Goal: Task Accomplishment & Management: Complete application form

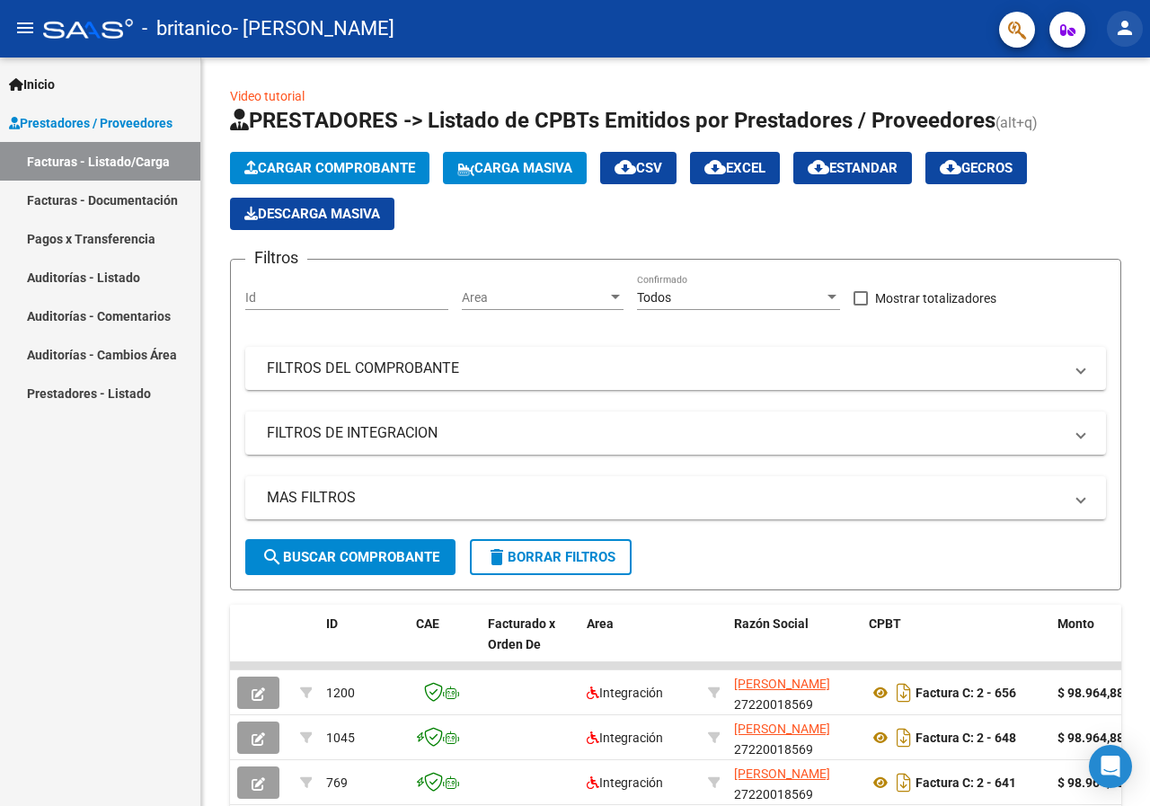
click at [1131, 28] on mat-icon "person" at bounding box center [1125, 28] width 22 height 22
click at [1102, 128] on button "exit_to_app Salir" at bounding box center [1088, 118] width 110 height 43
click at [359, 159] on button "Cargar Comprobante" at bounding box center [329, 168] width 199 height 32
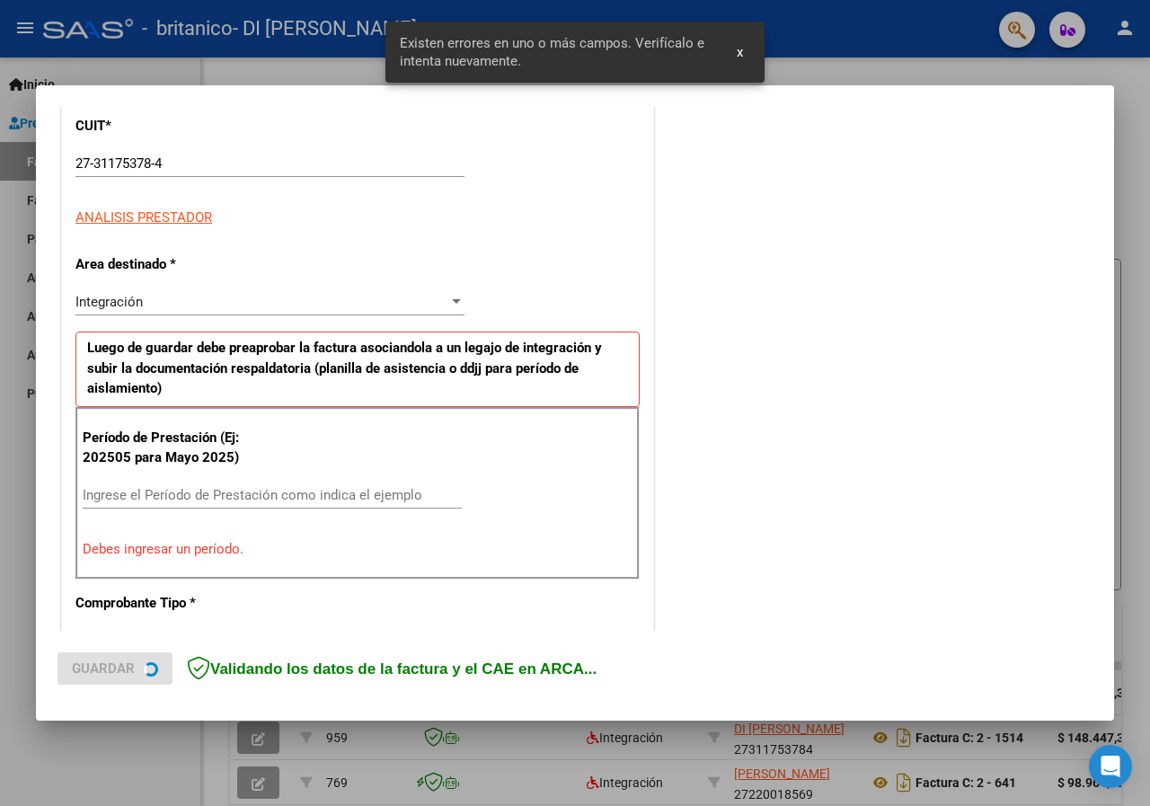
scroll to position [350, 0]
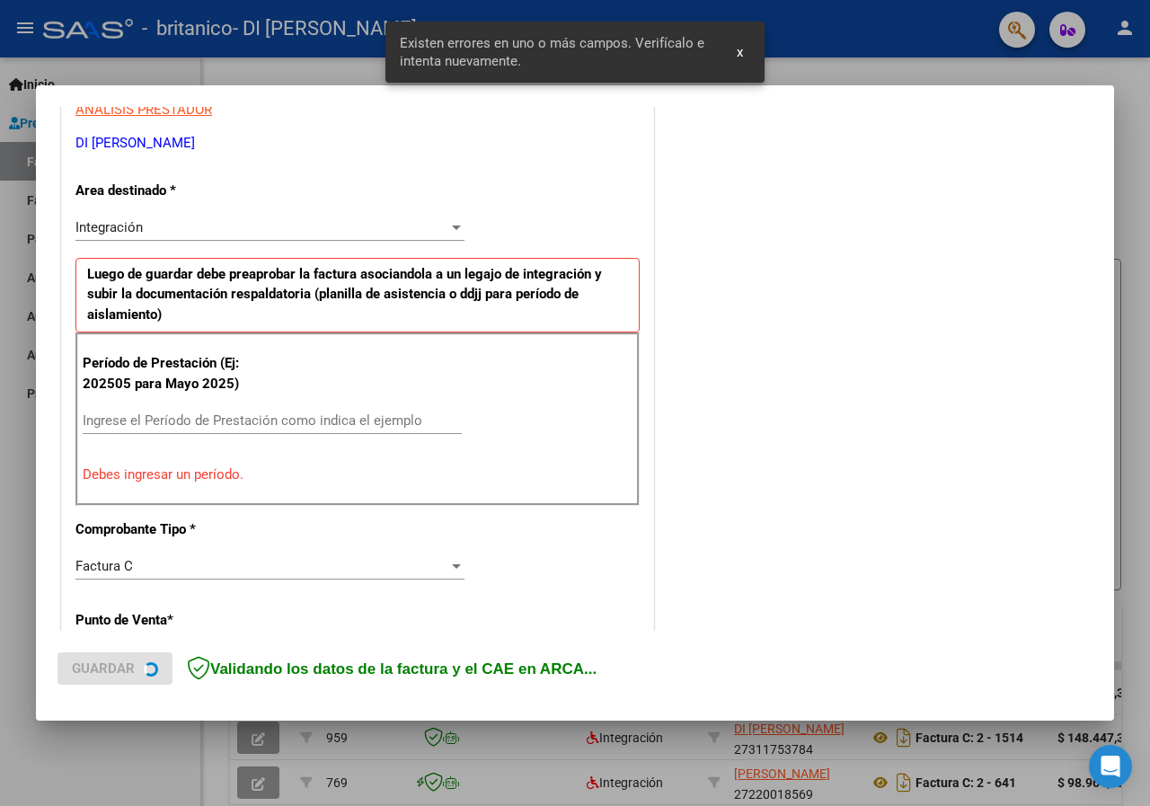
click at [139, 419] on input "Ingrese el Período de Prestación como indica el ejemplo" at bounding box center [272, 420] width 379 height 16
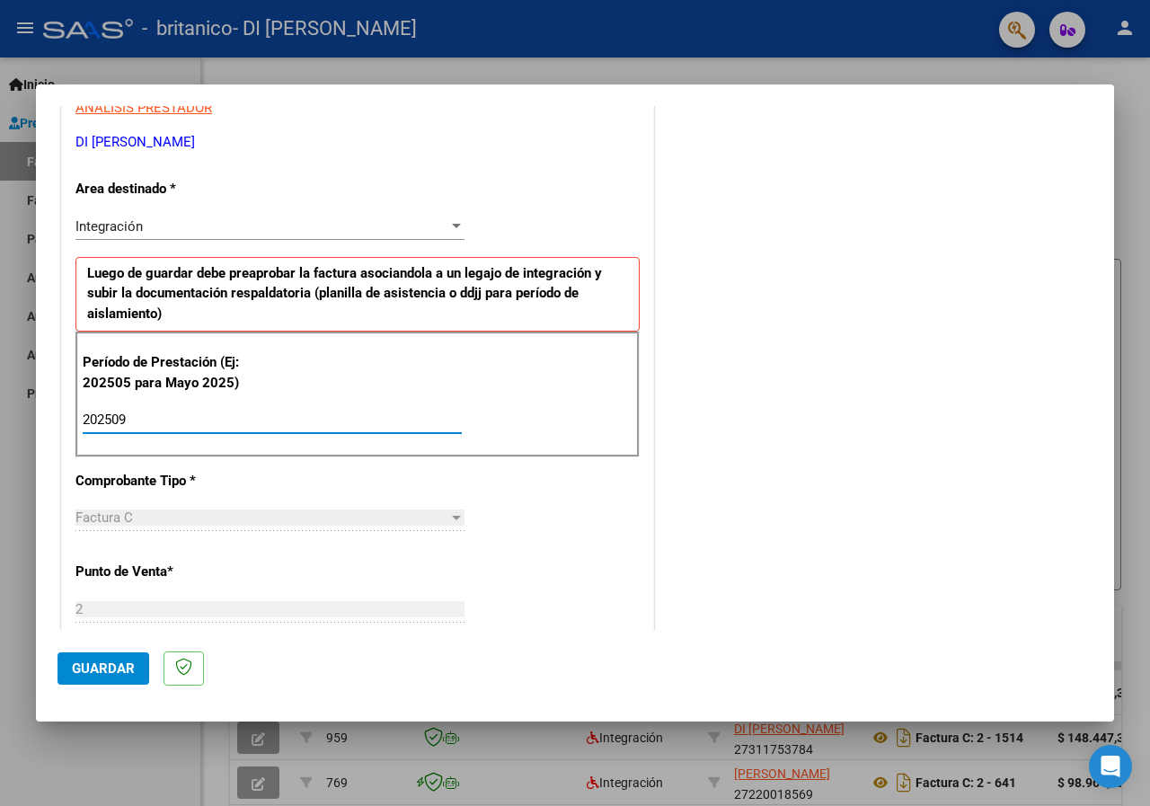
type input "202509"
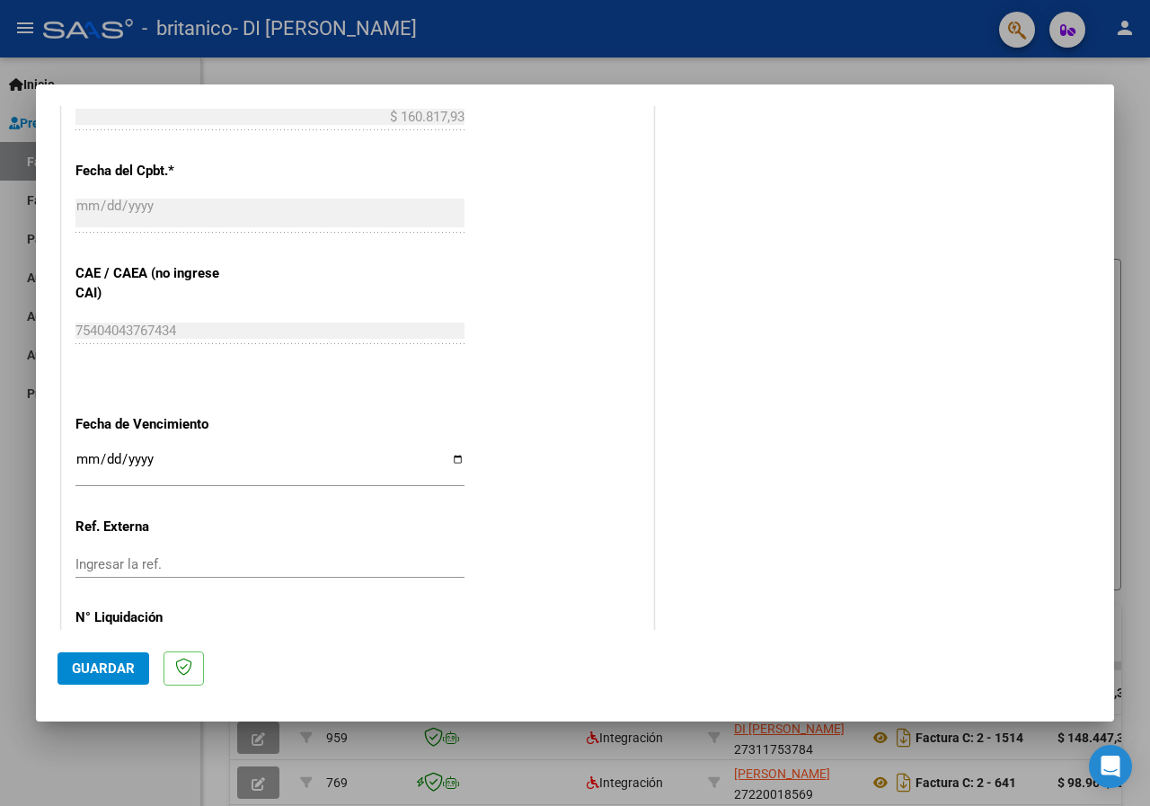
scroll to position [1069, 0]
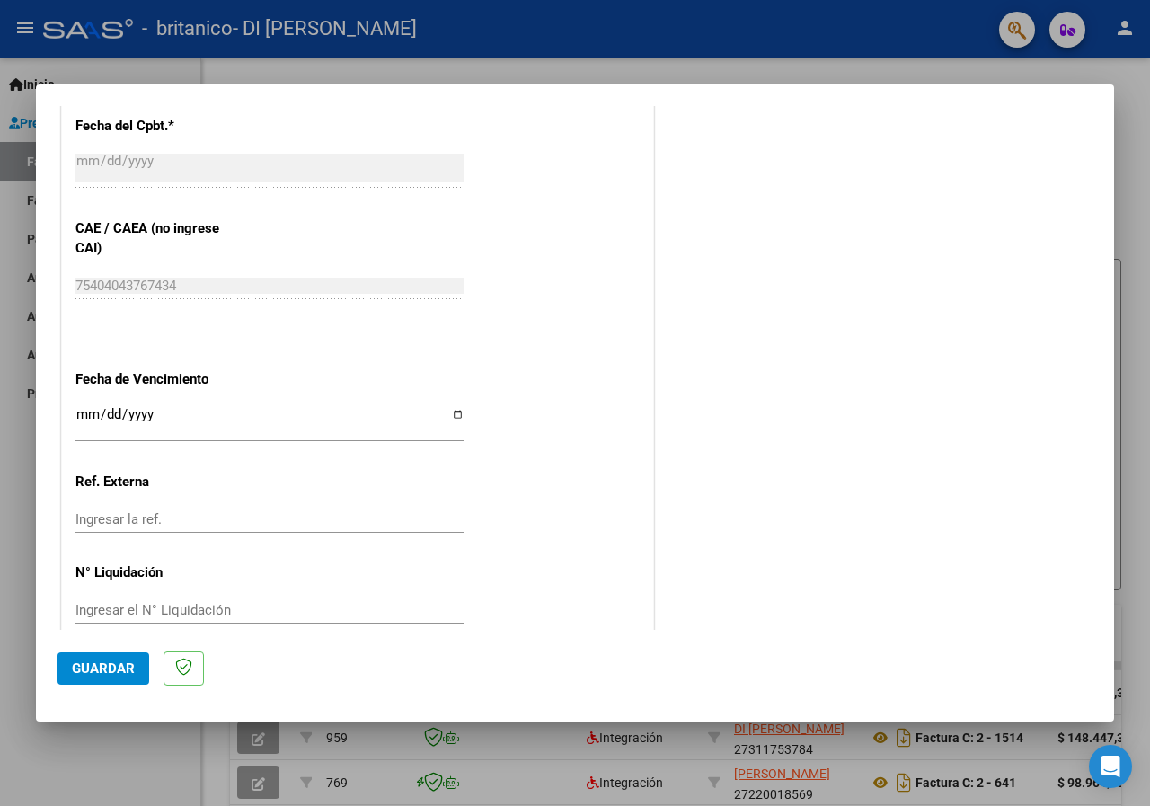
click at [449, 418] on input "Ingresar la fecha" at bounding box center [269, 421] width 389 height 29
type input "[DATE]"
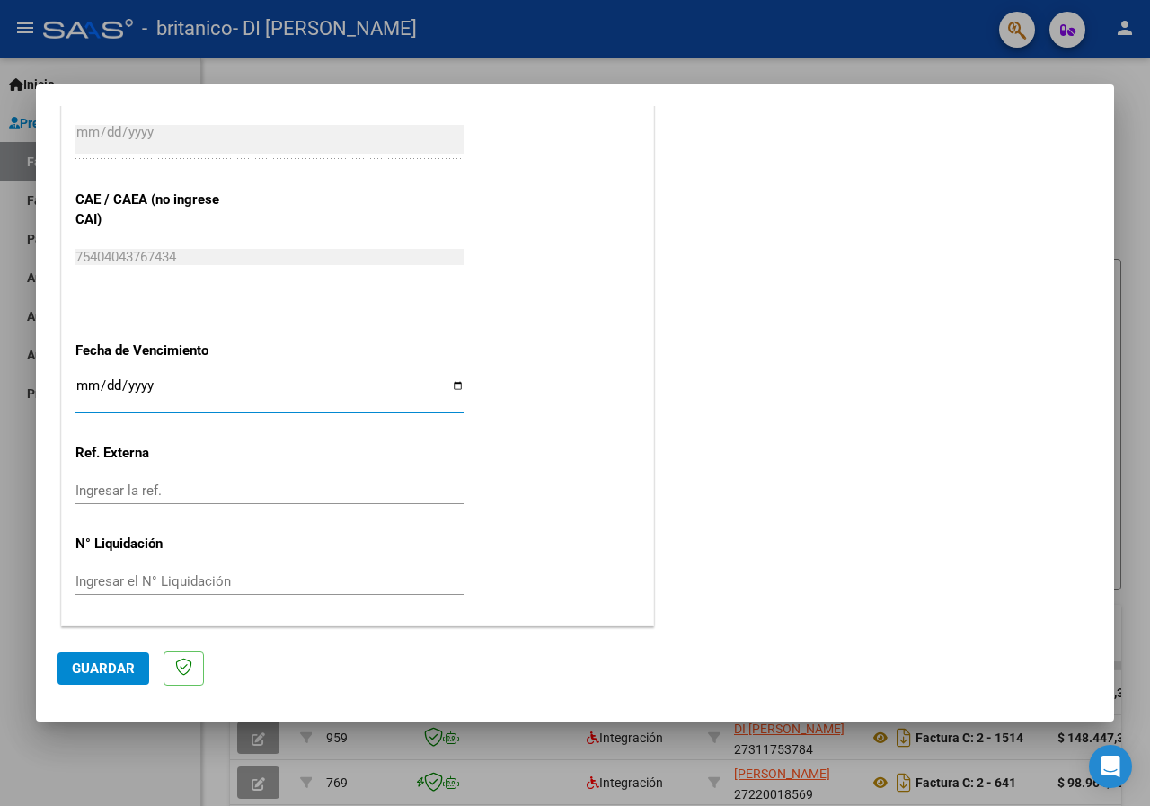
click at [100, 666] on span "Guardar" at bounding box center [103, 668] width 63 height 16
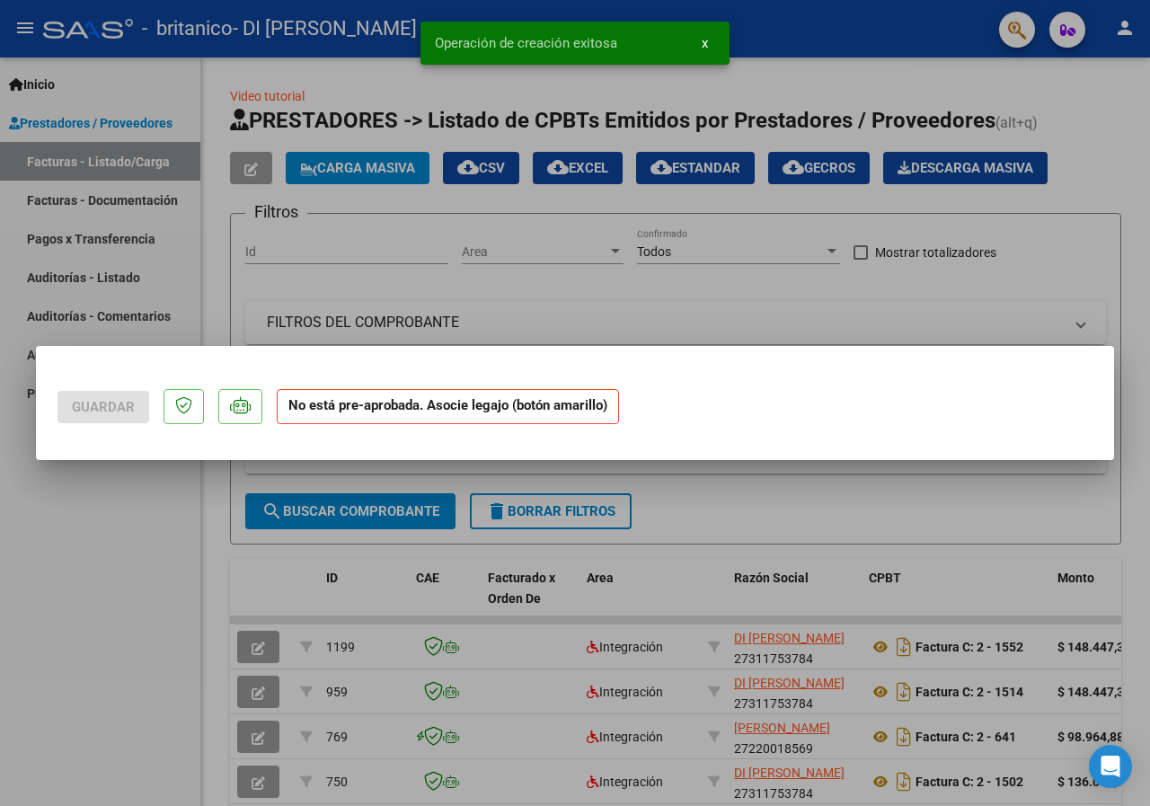
scroll to position [0, 0]
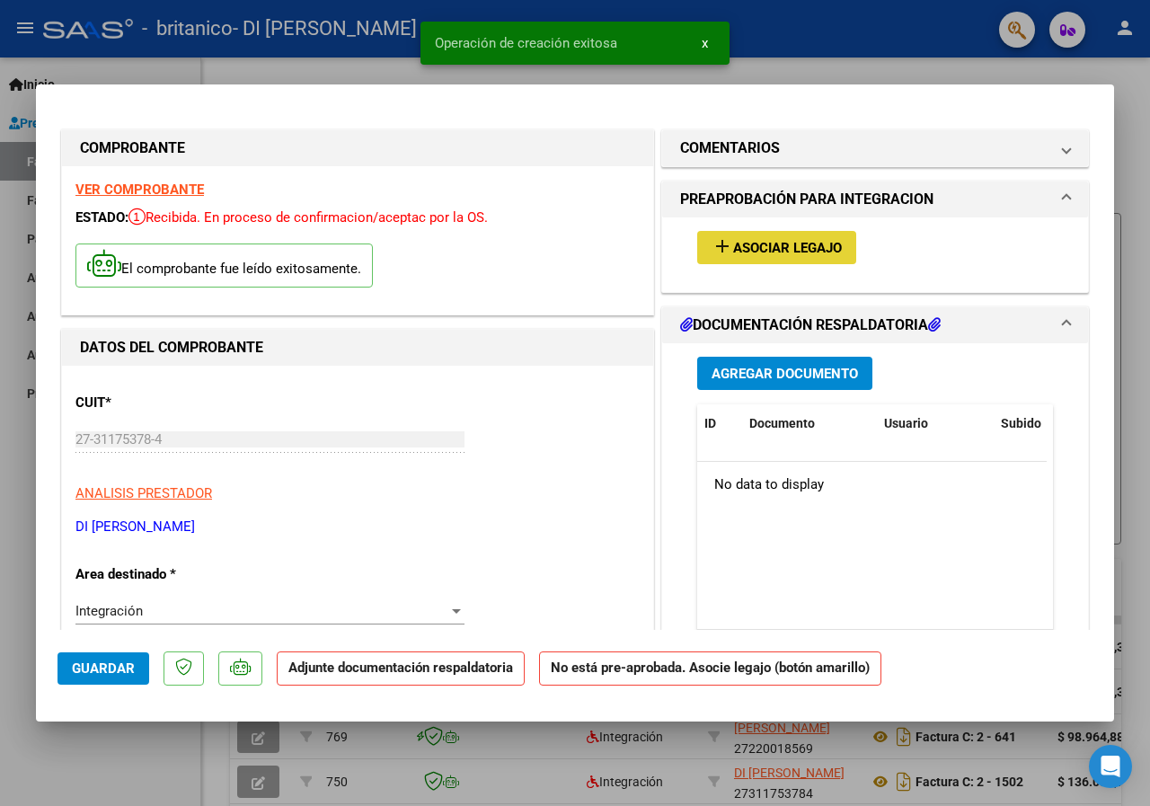
click at [711, 243] on mat-icon "add" at bounding box center [722, 246] width 22 height 22
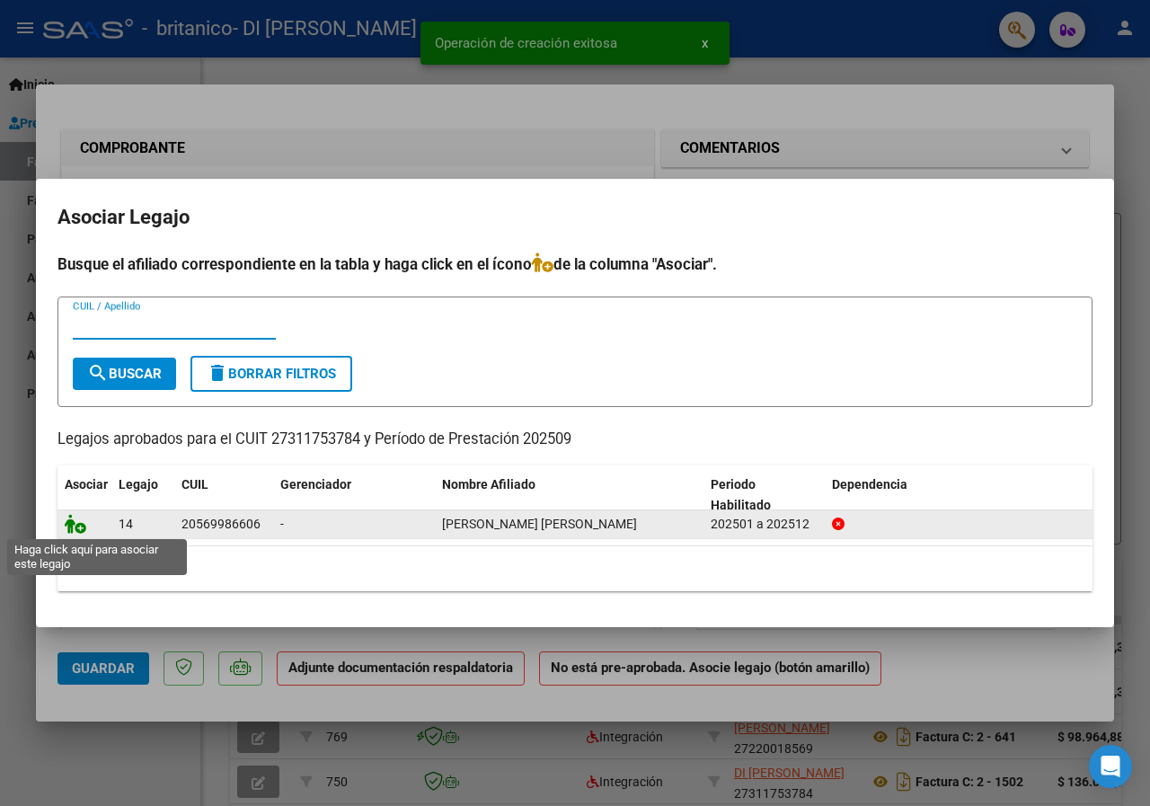
click at [70, 526] on icon at bounding box center [76, 524] width 22 height 20
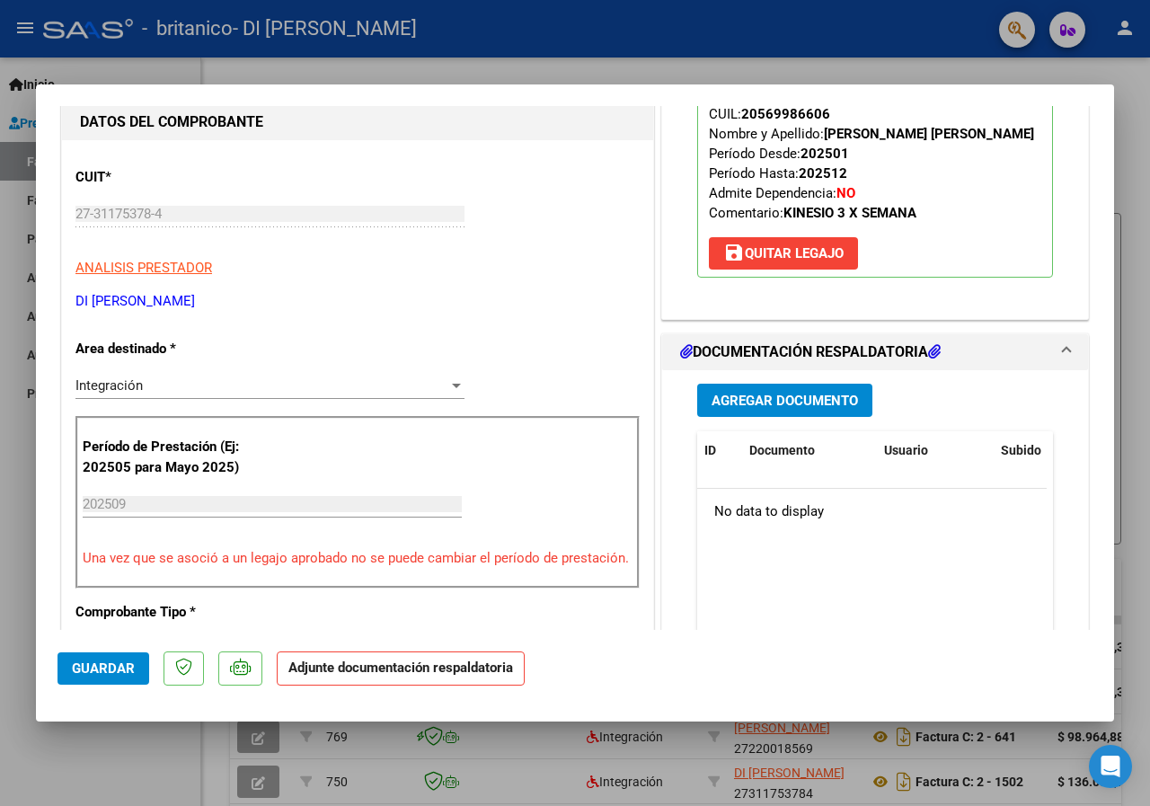
scroll to position [269, 0]
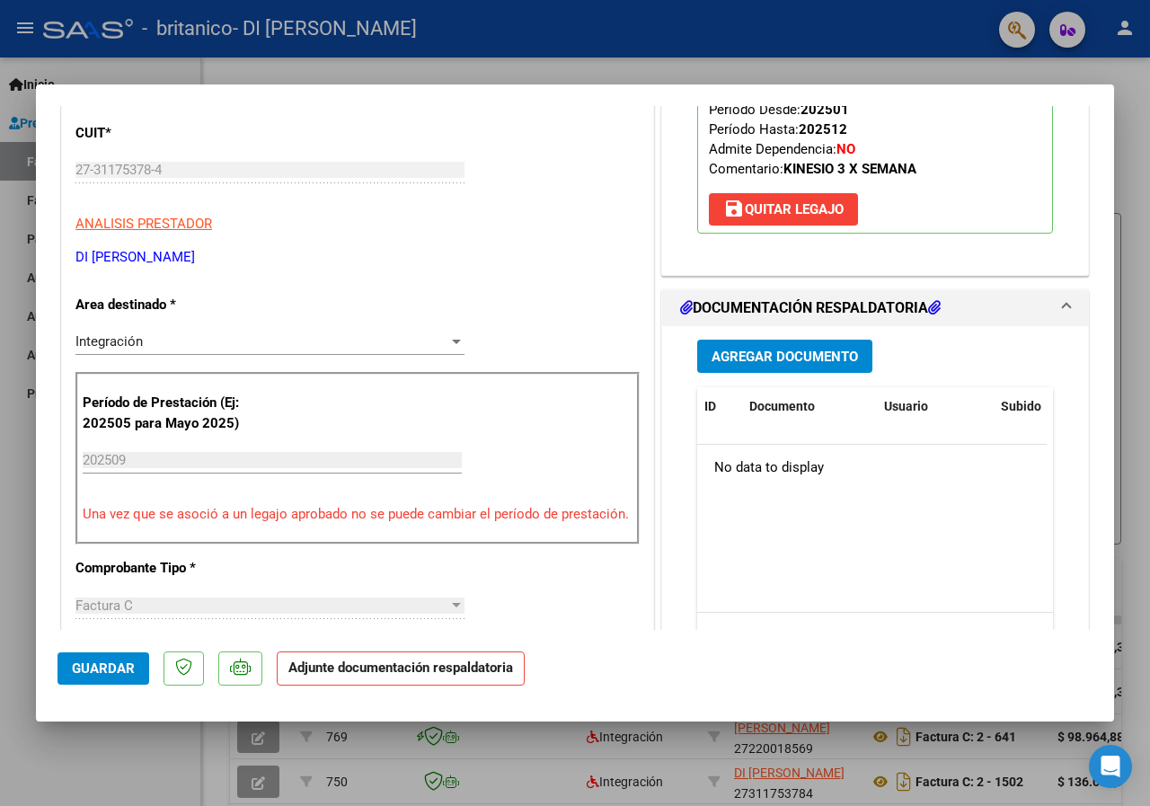
click at [771, 365] on span "Agregar Documento" at bounding box center [784, 357] width 146 height 16
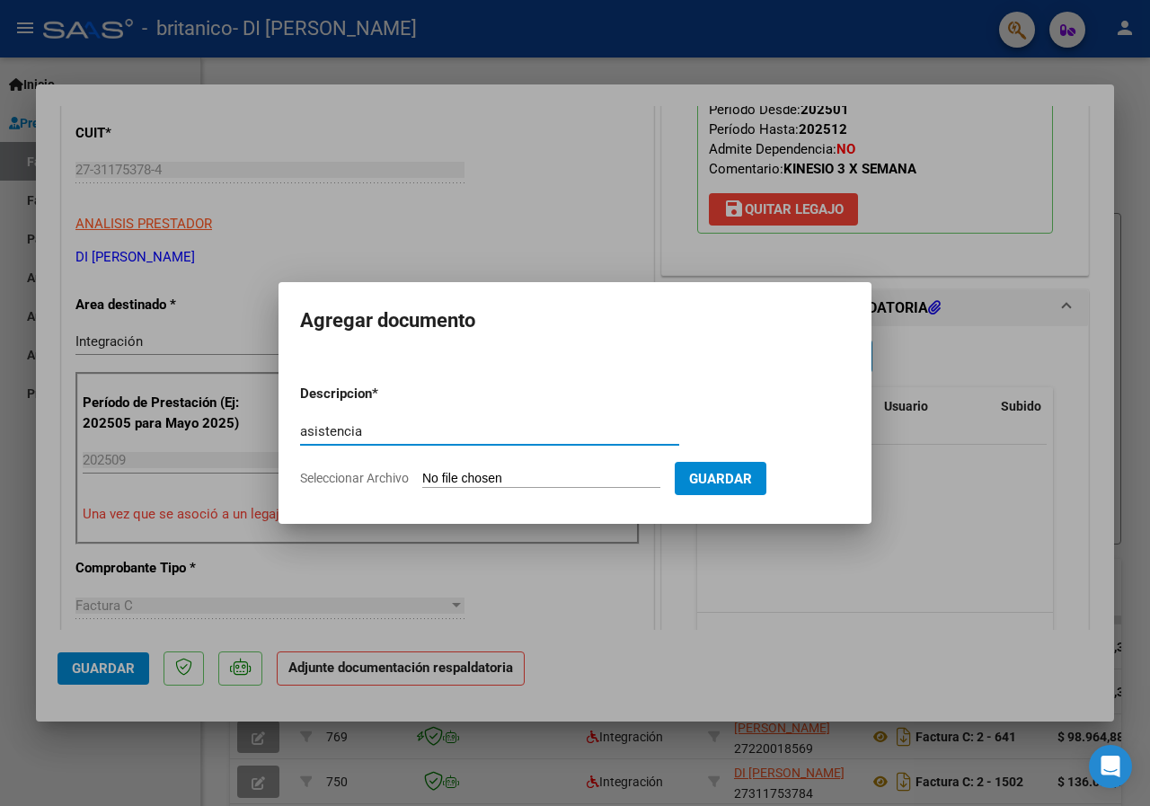
type input "asistencia"
type input "C:\fakepath\CamScanner [DATE] 19.42.pdf"
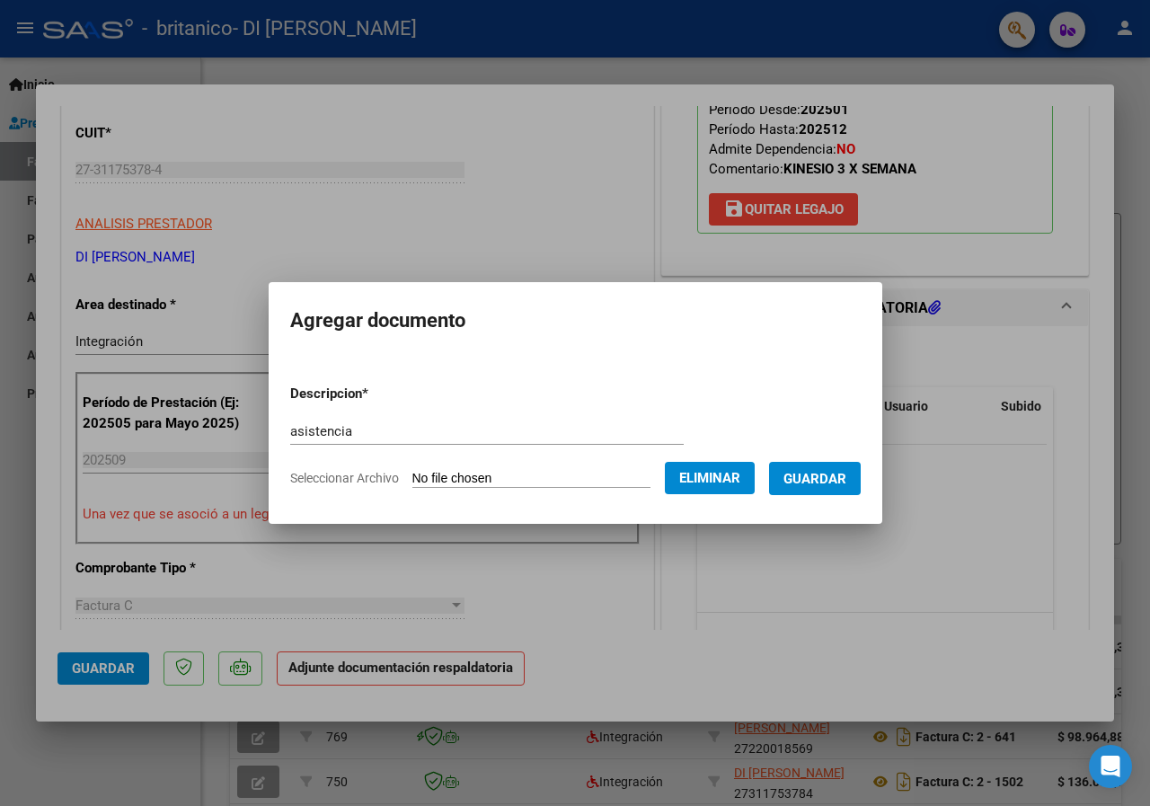
click at [796, 485] on button "Guardar" at bounding box center [815, 478] width 92 height 33
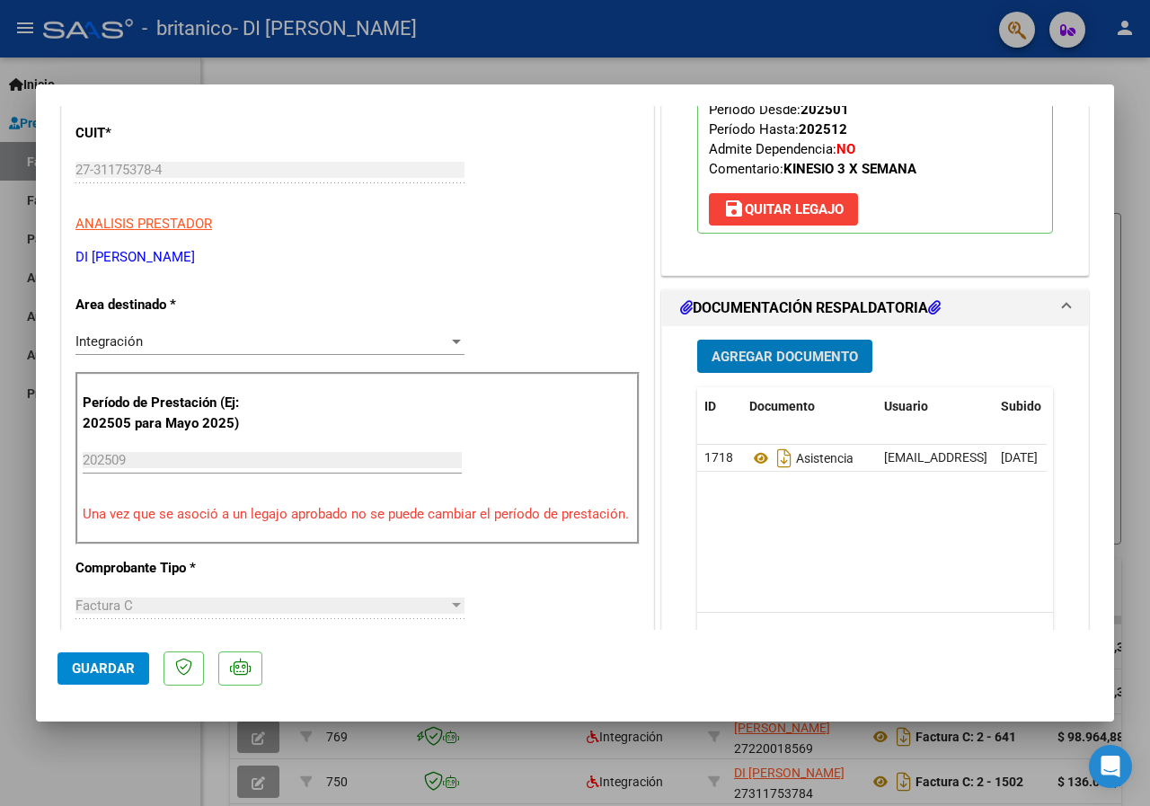
scroll to position [449, 0]
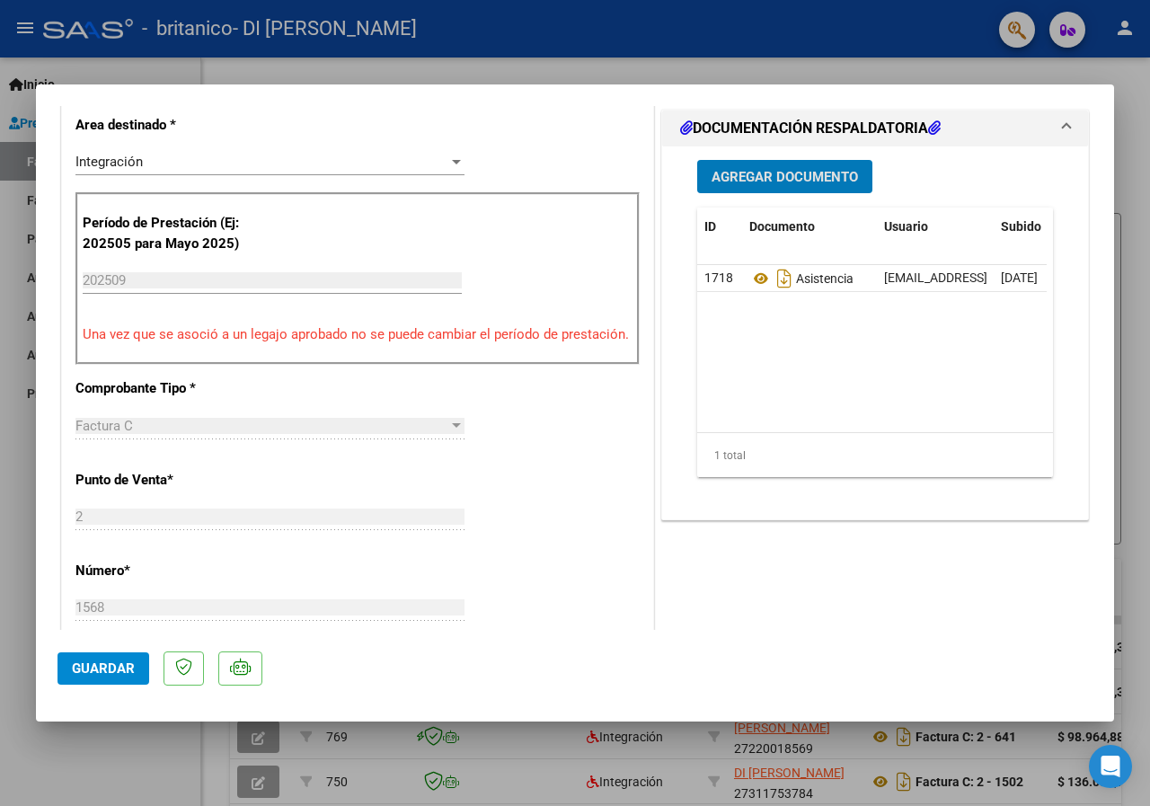
click at [110, 665] on span "Guardar" at bounding box center [103, 668] width 63 height 16
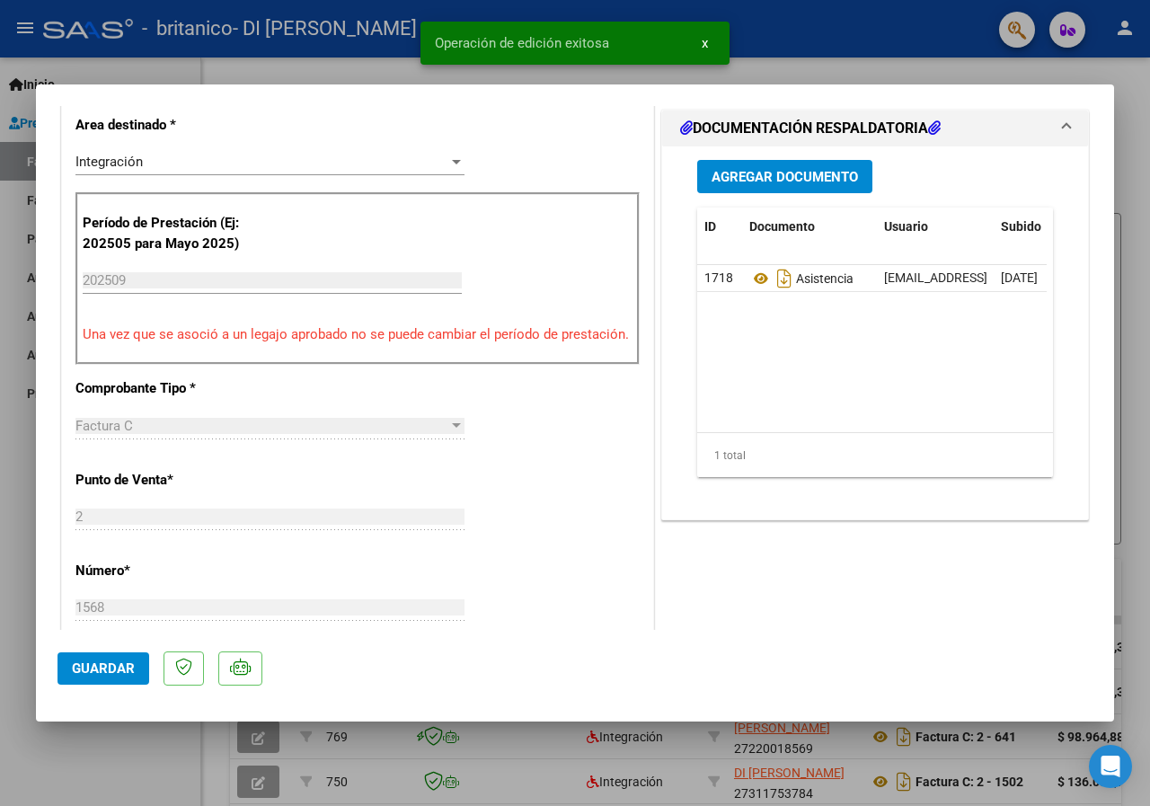
click at [975, 60] on div at bounding box center [575, 403] width 1150 height 806
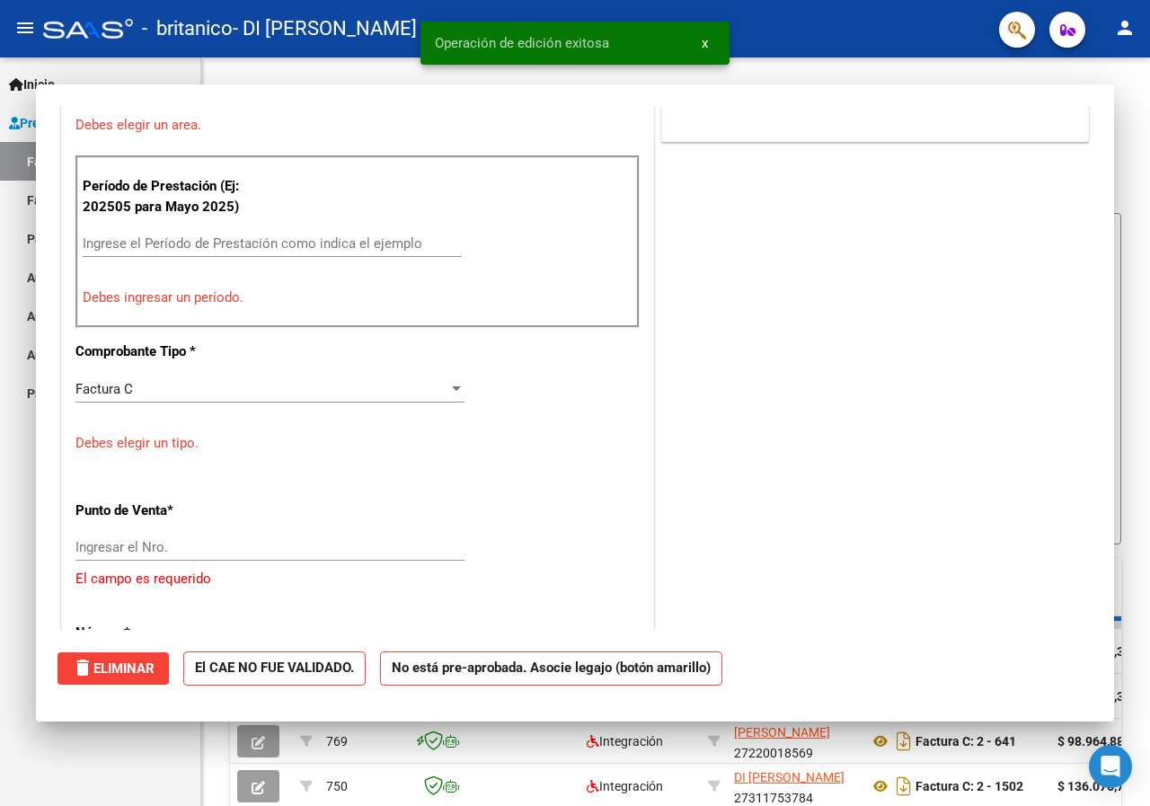
scroll to position [0, 0]
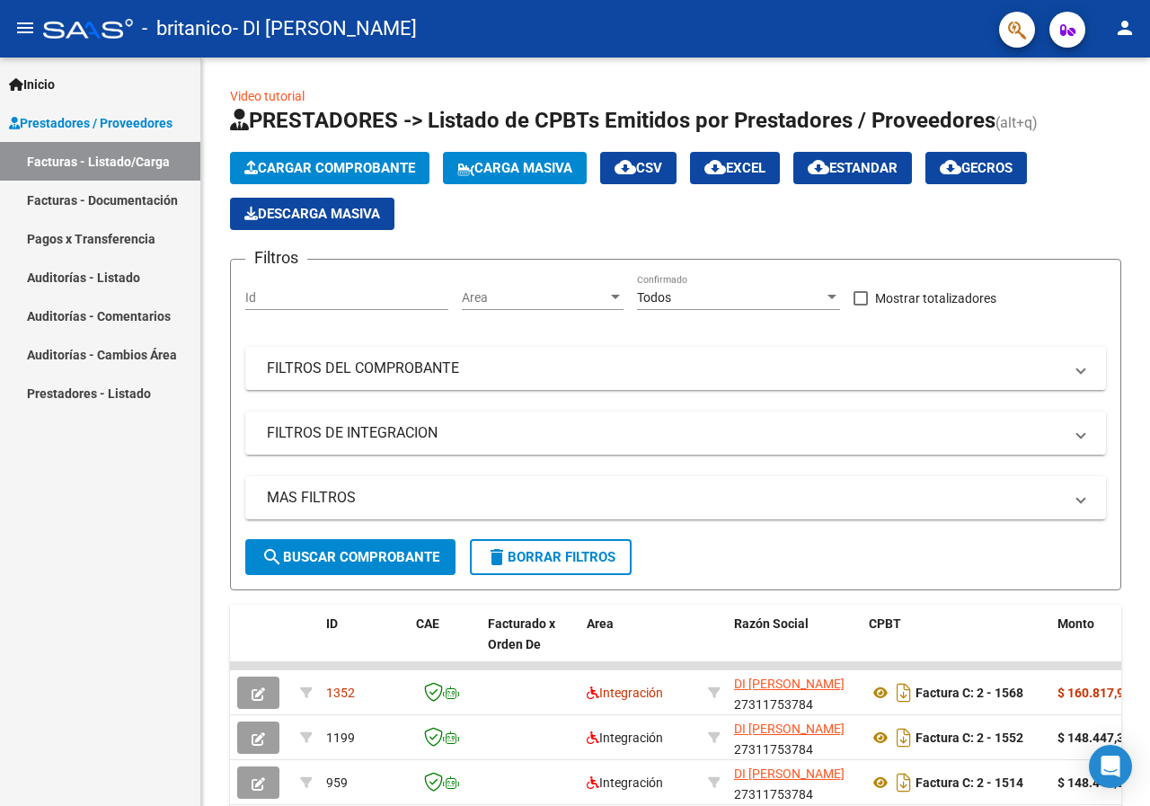
click at [1127, 31] on mat-icon "person" at bounding box center [1125, 28] width 22 height 22
click at [1091, 110] on button "exit_to_app Salir" at bounding box center [1088, 118] width 110 height 43
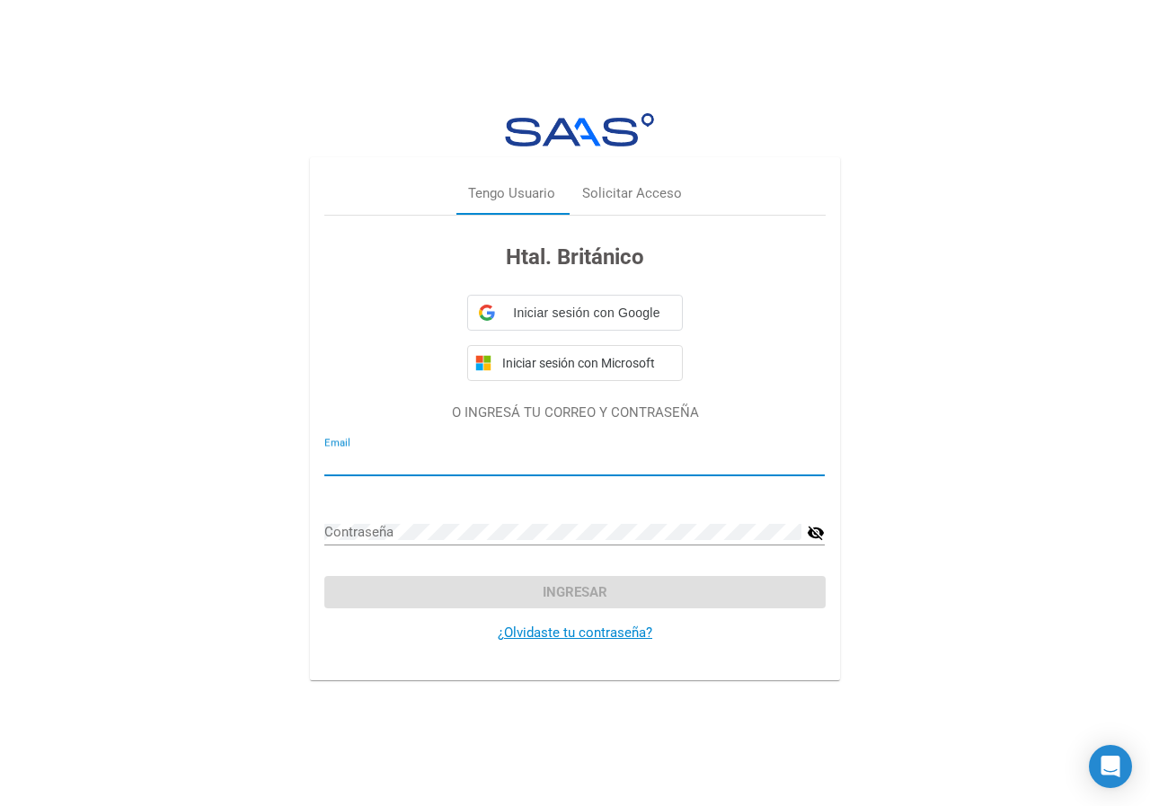
type input "[EMAIL_ADDRESS][DOMAIN_NAME]"
